Goal: Information Seeking & Learning: Learn about a topic

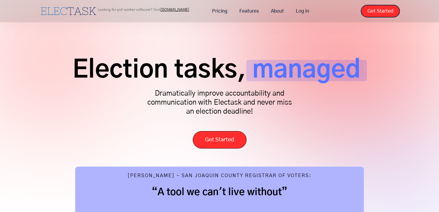
scroll to position [4, 0]
click at [178, 11] on link "[DOMAIN_NAME]" at bounding box center [174, 10] width 29 height 4
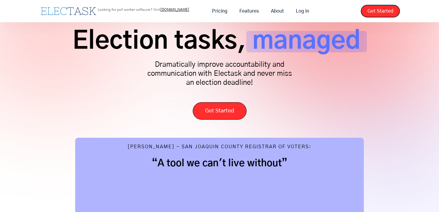
scroll to position [47, 0]
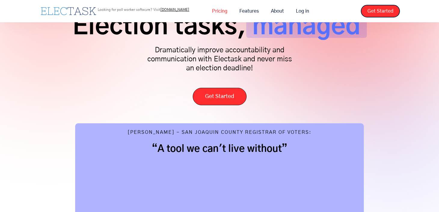
click at [221, 11] on link "Pricing" at bounding box center [219, 11] width 27 height 13
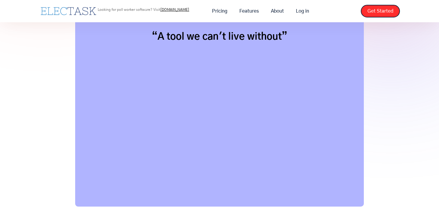
scroll to position [138, 0]
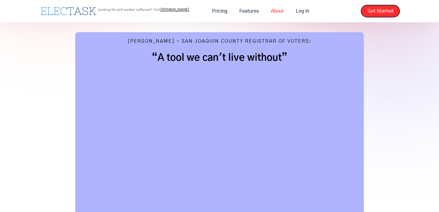
click at [275, 11] on link "About" at bounding box center [277, 11] width 25 height 13
click at [253, 9] on link "Features" at bounding box center [249, 11] width 32 height 13
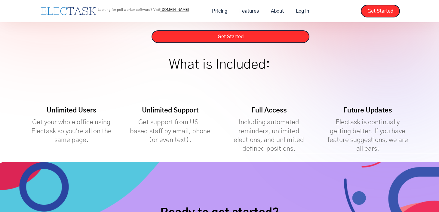
scroll to position [114, 0]
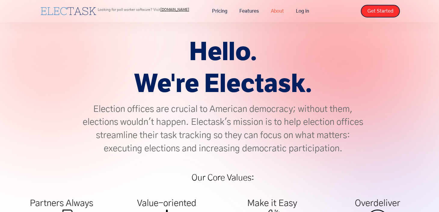
click at [277, 14] on link "About" at bounding box center [277, 11] width 25 height 13
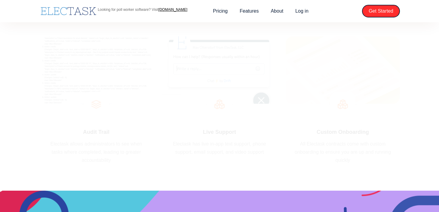
scroll to position [722, 0]
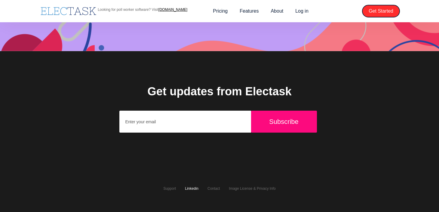
click at [187, 189] on link "Linkedin" at bounding box center [192, 188] width 14 height 4
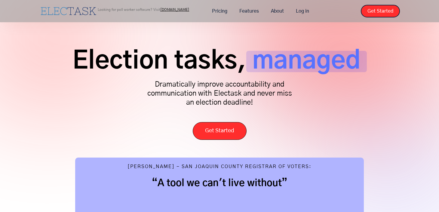
scroll to position [13, 0]
click at [246, 11] on link "Features" at bounding box center [249, 11] width 32 height 13
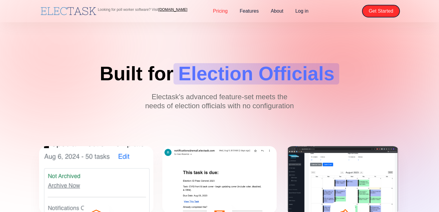
click at [221, 11] on link "Pricing" at bounding box center [220, 11] width 27 height 13
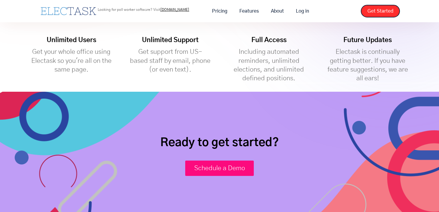
scroll to position [183, 0]
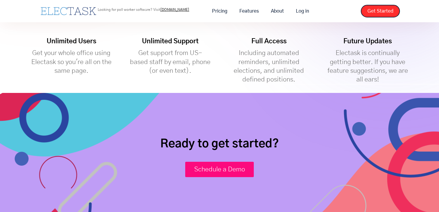
click at [180, 12] on div "Looking for poll worker software? Visit [DOMAIN_NAME]" at bounding box center [143, 11] width 91 height 7
click at [180, 11] on link "[DOMAIN_NAME]" at bounding box center [174, 10] width 29 height 4
